Goal: Navigation & Orientation: Find specific page/section

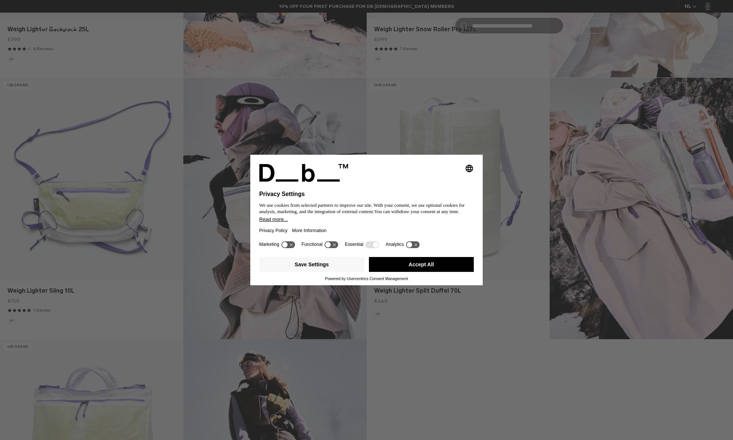
click at [426, 255] on div "Selecting an option will immediately change the language Privacy Settings We us…" at bounding box center [366, 220] width 232 height 130
click at [426, 263] on button "Accept All" at bounding box center [421, 264] width 105 height 15
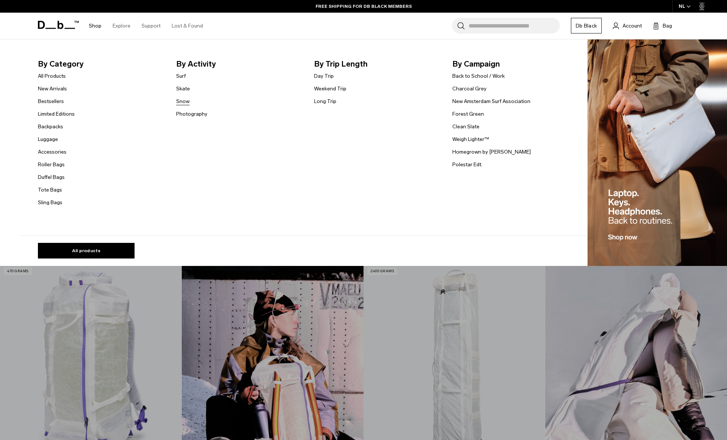
click at [187, 104] on link "Snow" at bounding box center [182, 101] width 13 height 8
